Goal: Obtain resource: Download file/media

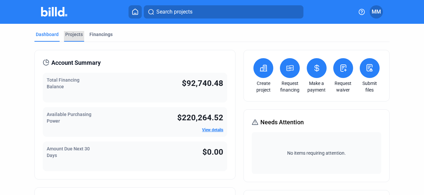
click at [71, 34] on div "Projects" at bounding box center [74, 34] width 18 height 7
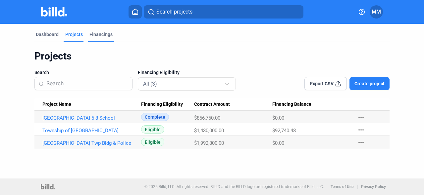
click at [96, 33] on div "Financings" at bounding box center [100, 34] width 23 height 7
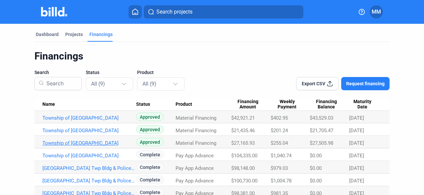
click at [88, 142] on link "Township of [GEOGRAPHIC_DATA]" at bounding box center [89, 143] width 94 height 6
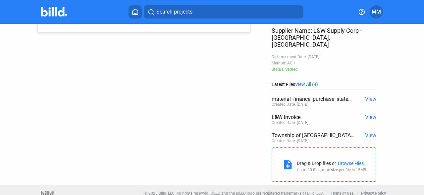
scroll to position [171, 0]
click at [372, 96] on span "View" at bounding box center [370, 99] width 11 height 6
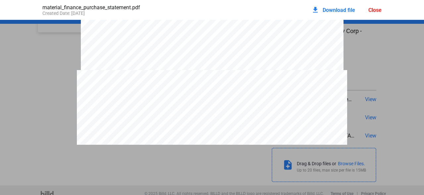
scroll to position [1066, 0]
click at [323, 10] on span "Download file" at bounding box center [339, 10] width 32 height 6
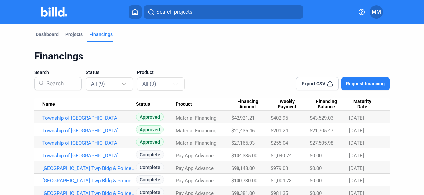
click at [91, 130] on link "Township of [GEOGRAPHIC_DATA]" at bounding box center [89, 131] width 94 height 6
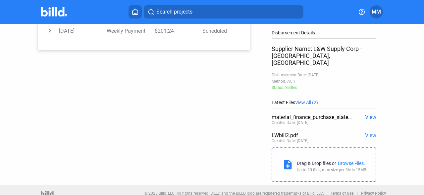
scroll to position [152, 0]
click at [369, 115] on span "View" at bounding box center [370, 118] width 11 height 6
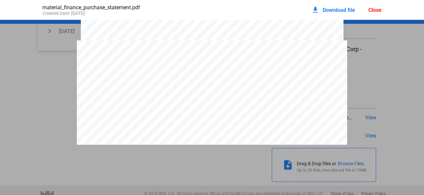
scroll to position [1090, 0]
click at [323, 11] on span "Download file" at bounding box center [339, 10] width 32 height 6
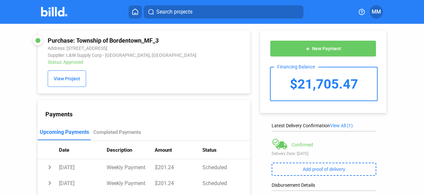
scroll to position [0, 0]
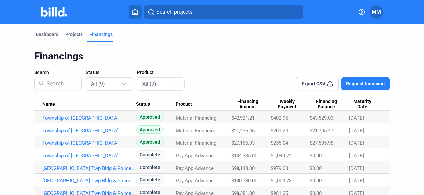
click at [96, 117] on link "Township of [GEOGRAPHIC_DATA]" at bounding box center [89, 118] width 94 height 6
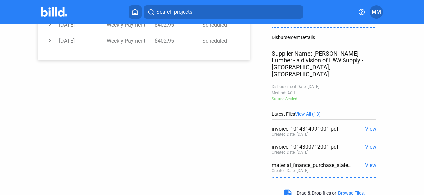
scroll to position [148, 0]
click at [369, 162] on span "View" at bounding box center [370, 165] width 11 height 6
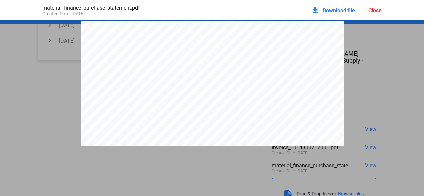
scroll to position [3, 0]
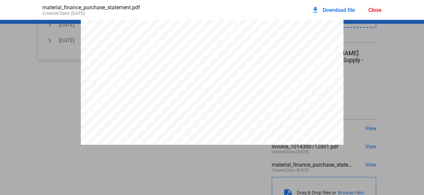
click at [332, 10] on span "Download file" at bounding box center [339, 10] width 32 height 6
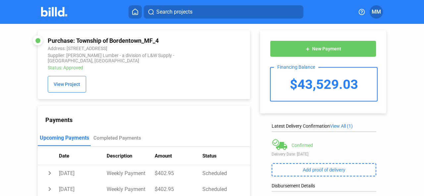
scroll to position [0, 0]
